Goal: Task Accomplishment & Management: Use online tool/utility

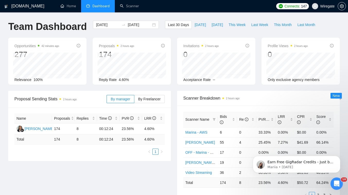
scroll to position [94, 0]
click at [335, 184] on icon "Open Intercom Messenger" at bounding box center [336, 183] width 8 height 8
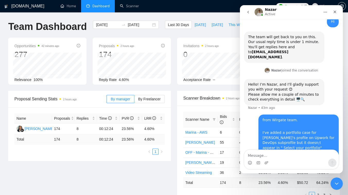
scroll to position [81, 0]
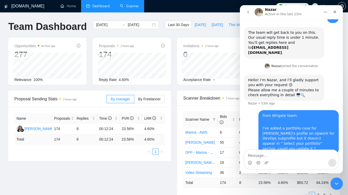
click at [120, 4] on link "Scanner" at bounding box center [129, 6] width 19 height 4
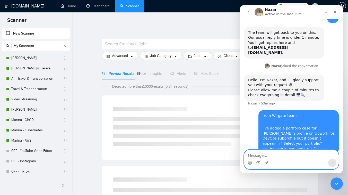
click at [261, 157] on textarea "Message…" at bounding box center [291, 154] width 94 height 9
type textarea "??"
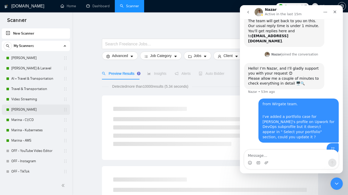
click at [38, 110] on link "[PERSON_NAME]" at bounding box center [35, 109] width 49 height 10
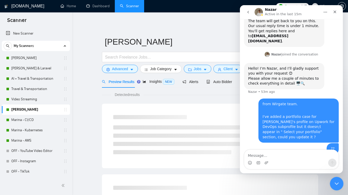
click at [336, 186] on div "Close Intercom Messenger" at bounding box center [336, 182] width 12 height 12
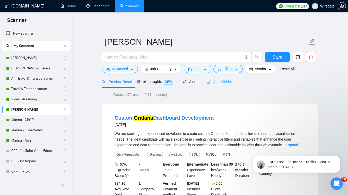
click at [222, 76] on div "Auto Bidder" at bounding box center [218, 81] width 25 height 12
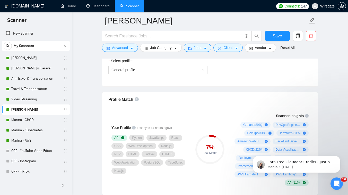
scroll to position [273, 0]
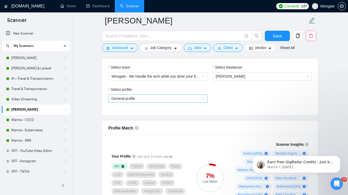
click at [127, 101] on span "General profile" at bounding box center [157, 98] width 93 height 8
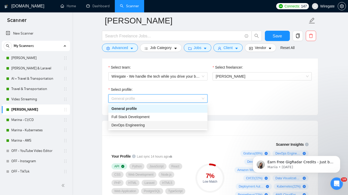
click at [125, 125] on span "DevOps Engineering" at bounding box center [127, 125] width 33 height 4
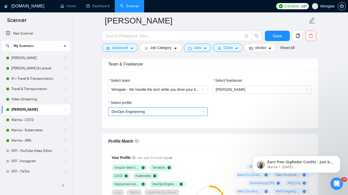
scroll to position [204, 0]
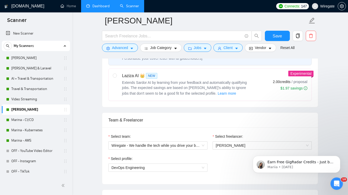
click at [93, 5] on link "Dashboard" at bounding box center [97, 6] width 23 height 4
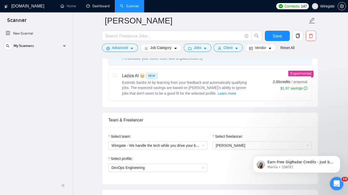
click at [334, 186] on div "Open Intercom Messenger" at bounding box center [335, 182] width 17 height 17
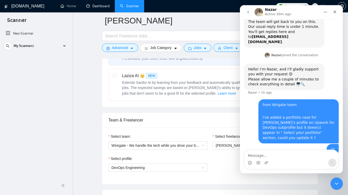
scroll to position [93, 0]
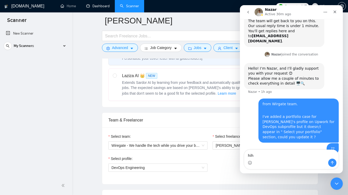
type textarea "hihi"
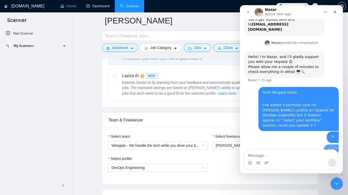
scroll to position [104, 0]
type textarea "helllloo"
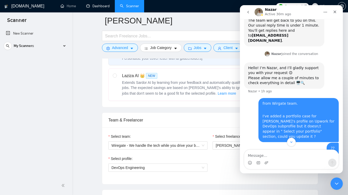
scroll to position [116, 0]
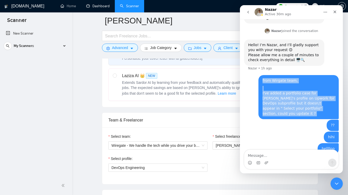
drag, startPoint x: 261, startPoint y: 73, endPoint x: 331, endPoint y: 106, distance: 77.2
click at [331, 106] on div "from Wirgate team. I've added a portfolio case for [PERSON_NAME]'s profile on U…" at bounding box center [298, 97] width 80 height 44
copy div "from Wirgate team. I've added a portfolio case for [PERSON_NAME]'s profile on U…"
click at [249, 11] on icon "go back" at bounding box center [248, 12] width 4 height 4
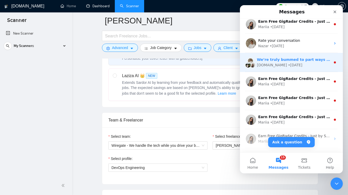
scroll to position [65, 0]
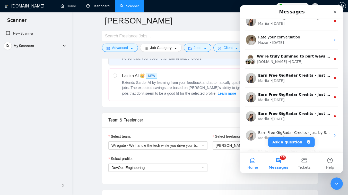
click at [252, 161] on button "Home" at bounding box center [253, 162] width 26 height 21
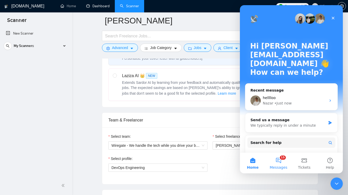
click at [277, 161] on button "15 Messages" at bounding box center [279, 162] width 26 height 21
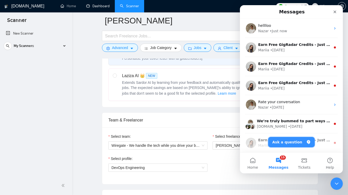
click at [287, 138] on button "Ask a question" at bounding box center [291, 142] width 47 height 10
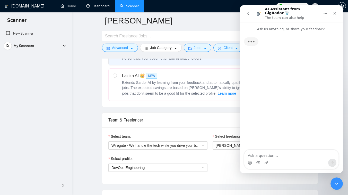
click at [260, 151] on textarea "Ask a question…" at bounding box center [291, 154] width 94 height 9
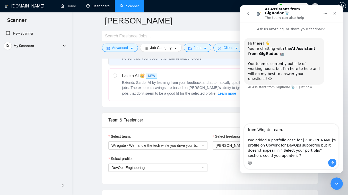
type textarea "from Wirgate team. I've added a portfolio case for [PERSON_NAME]'s profile on U…"
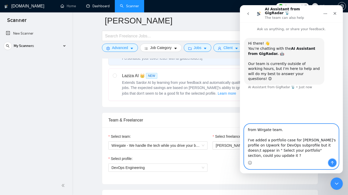
click at [330, 162] on button "Send a message…" at bounding box center [332, 162] width 8 height 8
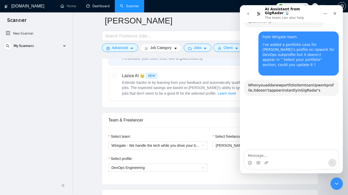
scroll to position [53, 0]
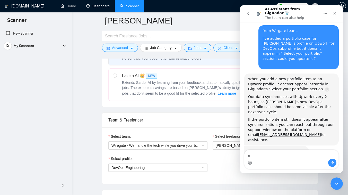
type textarea "no"
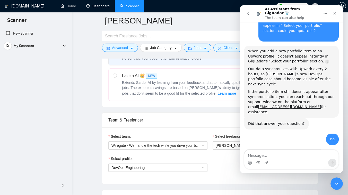
scroll to position [84, 0]
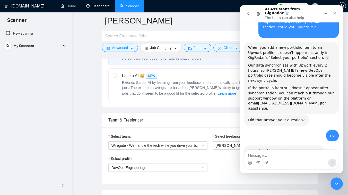
type textarea "from Wirgate team. I've added a portfolio case for [PERSON_NAME]'s profile on U…"
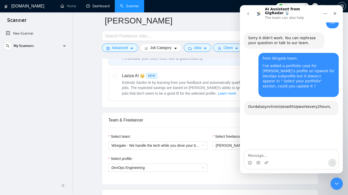
scroll to position [209, 0]
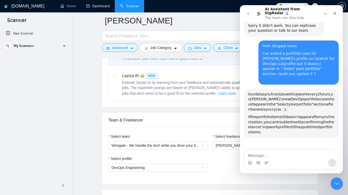
click at [246, 12] on icon "go back" at bounding box center [248, 14] width 4 height 4
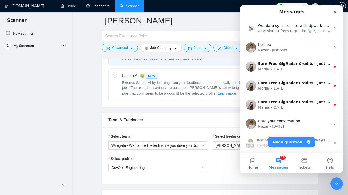
scroll to position [219, 0]
click at [99, 8] on link "Dashboard" at bounding box center [97, 6] width 23 height 4
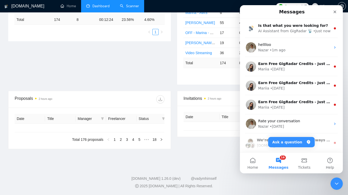
scroll to position [109, 0]
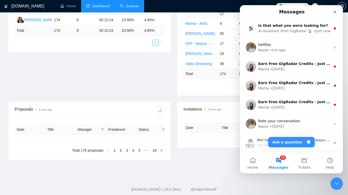
type input "[DATE]"
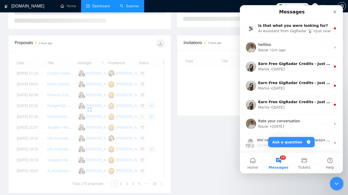
click at [333, 184] on icon "Close Intercom Messenger" at bounding box center [336, 182] width 6 height 6
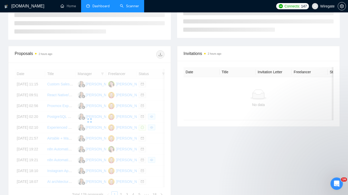
scroll to position [119, 0]
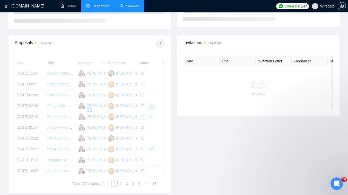
click at [125, 4] on link "Scanner" at bounding box center [129, 6] width 19 height 4
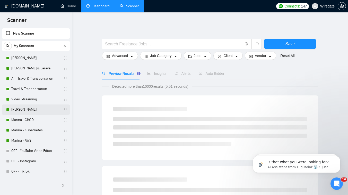
click at [34, 110] on link "[PERSON_NAME]" at bounding box center [35, 109] width 49 height 10
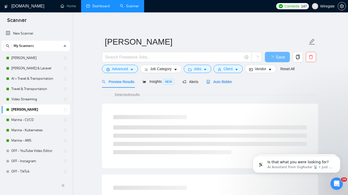
click at [231, 83] on span "Auto Bidder" at bounding box center [218, 82] width 25 height 4
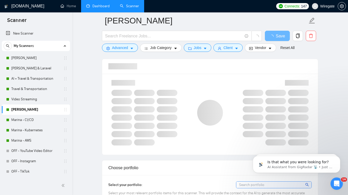
scroll to position [259, 0]
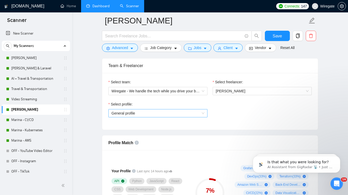
click at [138, 114] on span "General profile" at bounding box center [157, 113] width 93 height 8
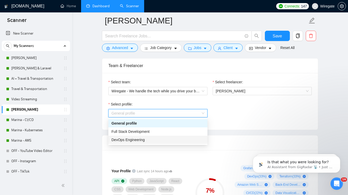
click at [124, 138] on span "DevOps Engineering" at bounding box center [127, 139] width 33 height 4
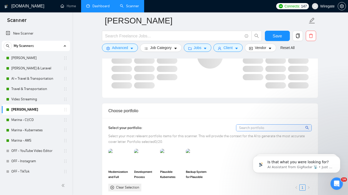
scroll to position [445, 0]
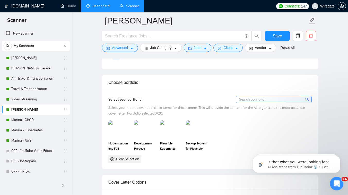
click at [337, 181] on icon "Open Intercom Messenger" at bounding box center [336, 182] width 8 height 8
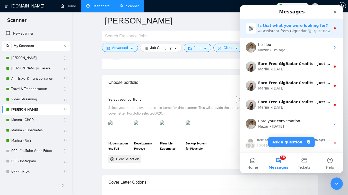
click at [277, 31] on div "AI Assistant from GigRadar 📡" at bounding box center [285, 30] width 54 height 5
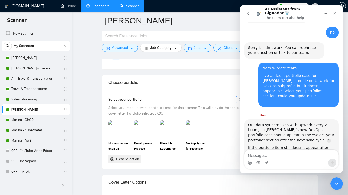
scroll to position [211, 0]
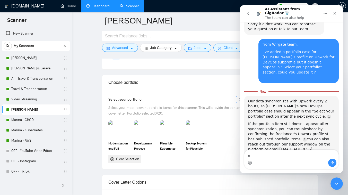
type textarea "no"
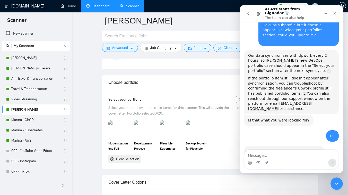
scroll to position [248, 0]
type textarea "u"
type textarea "yes"
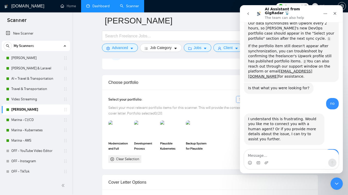
scroll to position [289, 0]
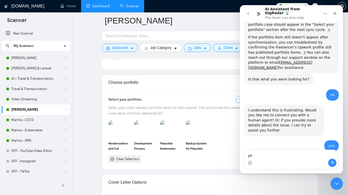
type textarea "yes"
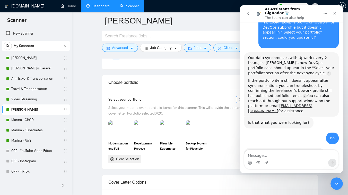
scroll to position [202, 0]
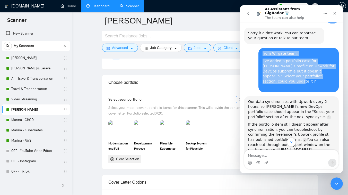
copy div "from Wirgate team. I've added a portfolio case for [PERSON_NAME]'s profile on U…"
drag, startPoint x: 262, startPoint y: 30, endPoint x: 328, endPoint y: 54, distance: 70.6
click at [328, 54] on div "from Wirgate team. I've added a portfolio case for [PERSON_NAME]'s profile on U…" at bounding box center [298, 70] width 80 height 44
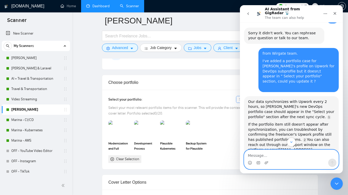
click at [268, 156] on textarea "Message…" at bounding box center [291, 154] width 94 height 9
paste textarea "from Wirgate team. I've added a portfolio case for [PERSON_NAME]'s profile on U…"
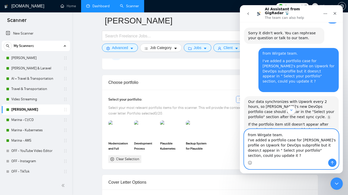
scroll to position [3, 0]
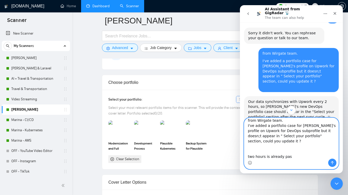
type textarea "from Wirgate team. I've added a portfolio case for [PERSON_NAME]'s profile on U…"
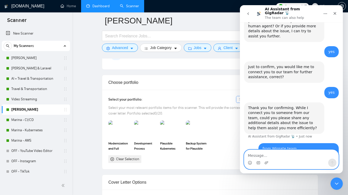
scroll to position [405, 0]
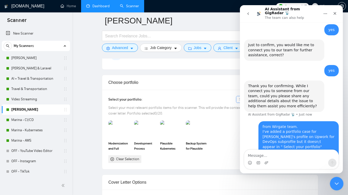
click at [338, 183] on icon "Close Intercom Messenger" at bounding box center [336, 182] width 6 height 6
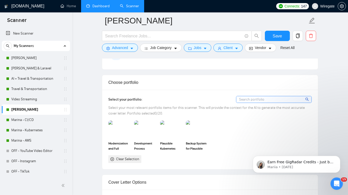
scroll to position [0, 0]
